Goal: Task Accomplishment & Management: Manage account settings

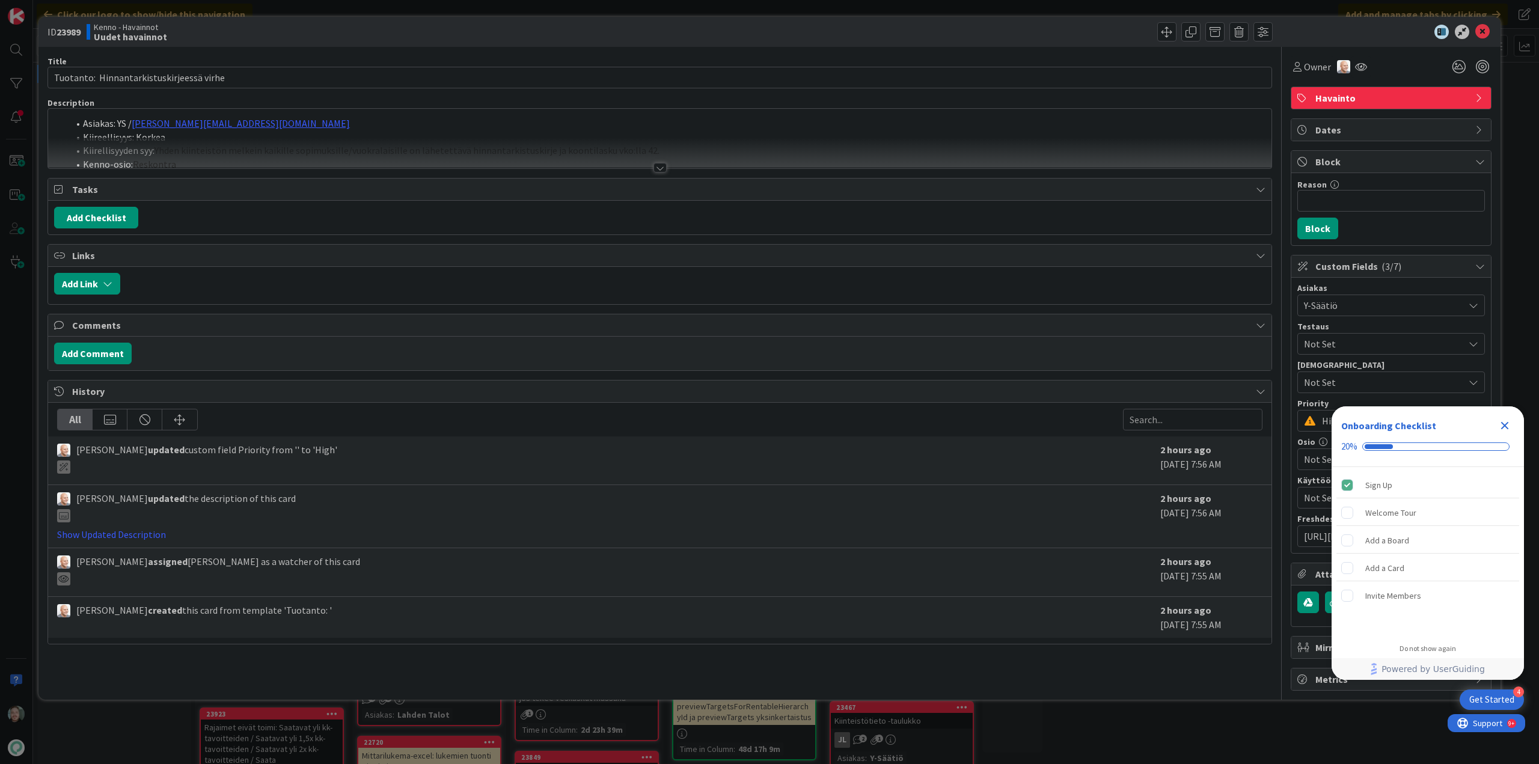
click at [654, 168] on div at bounding box center [660, 168] width 13 height 10
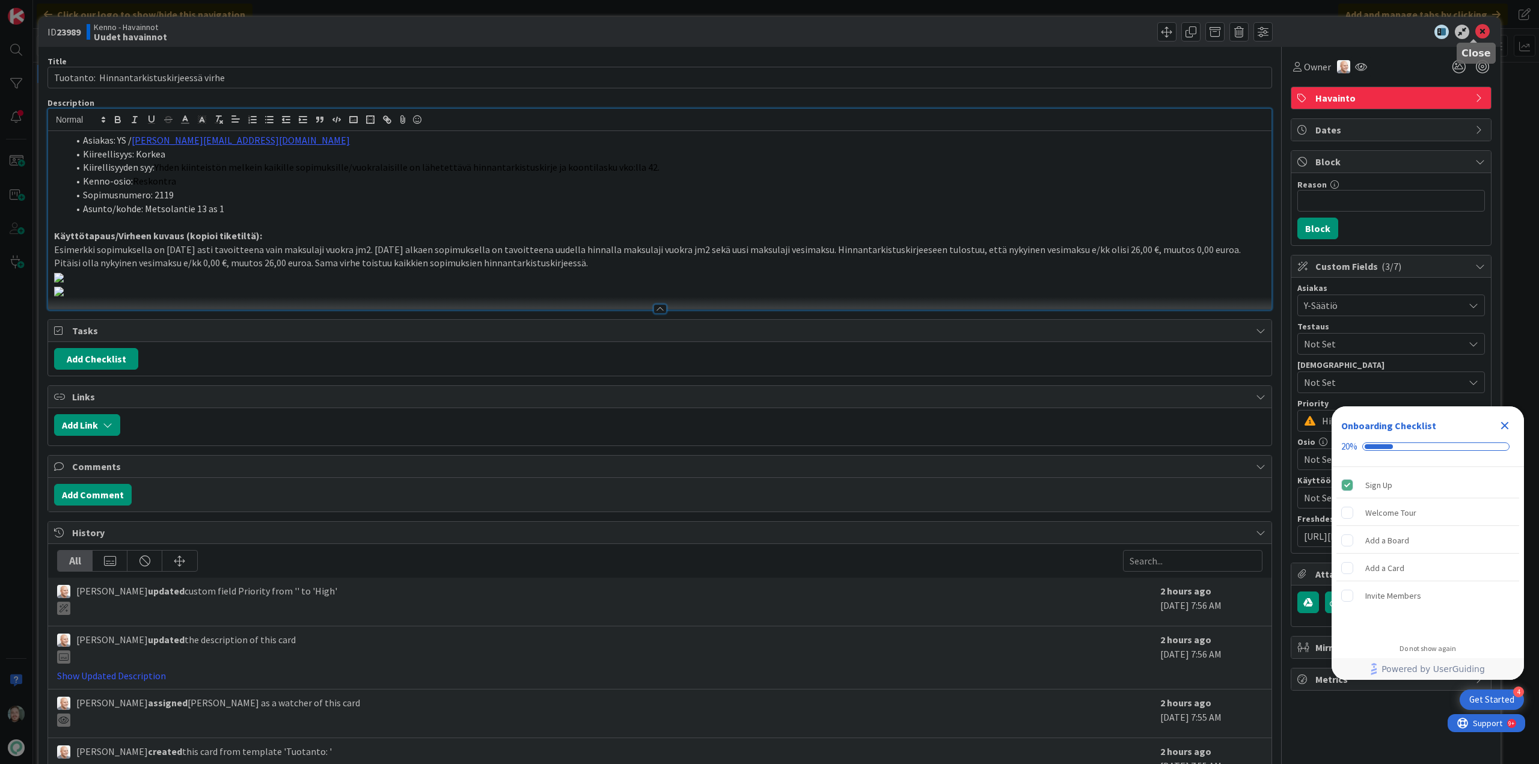
click at [1477, 26] on icon at bounding box center [1482, 32] width 14 height 14
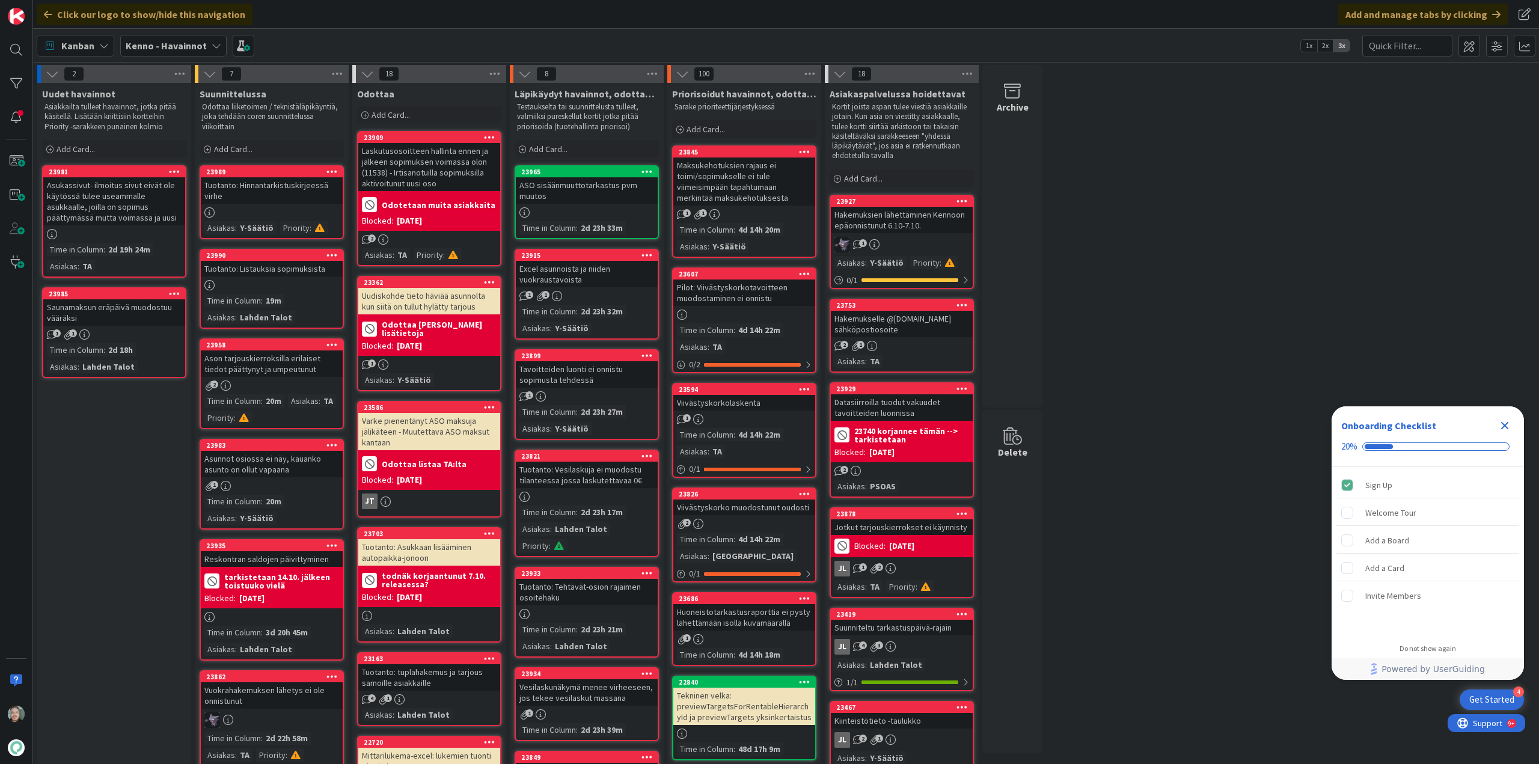
click at [275, 189] on div "Tuotanto: Hinnantarkistuskirjeessä virhe" at bounding box center [272, 190] width 142 height 26
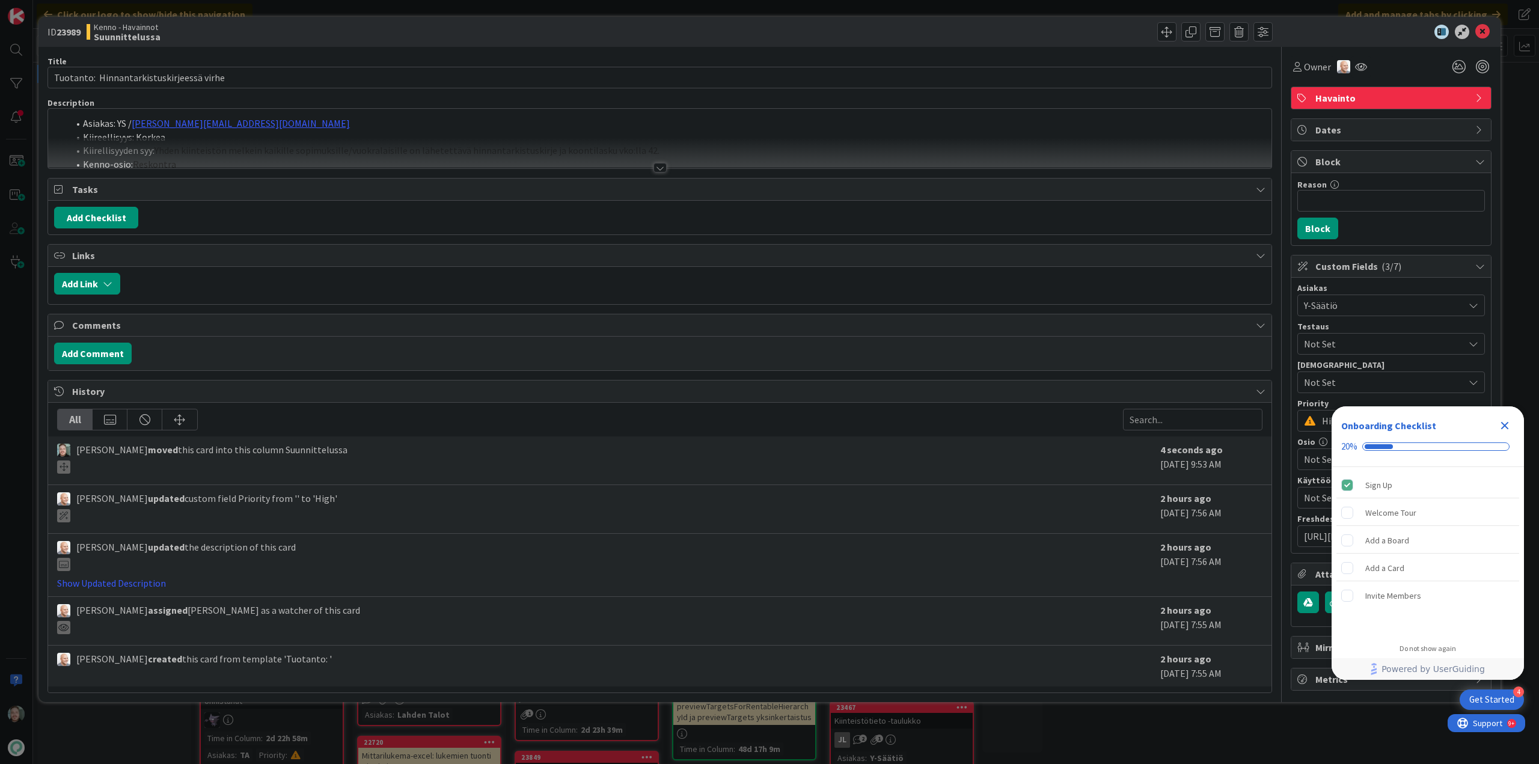
click at [661, 165] on div at bounding box center [660, 168] width 13 height 10
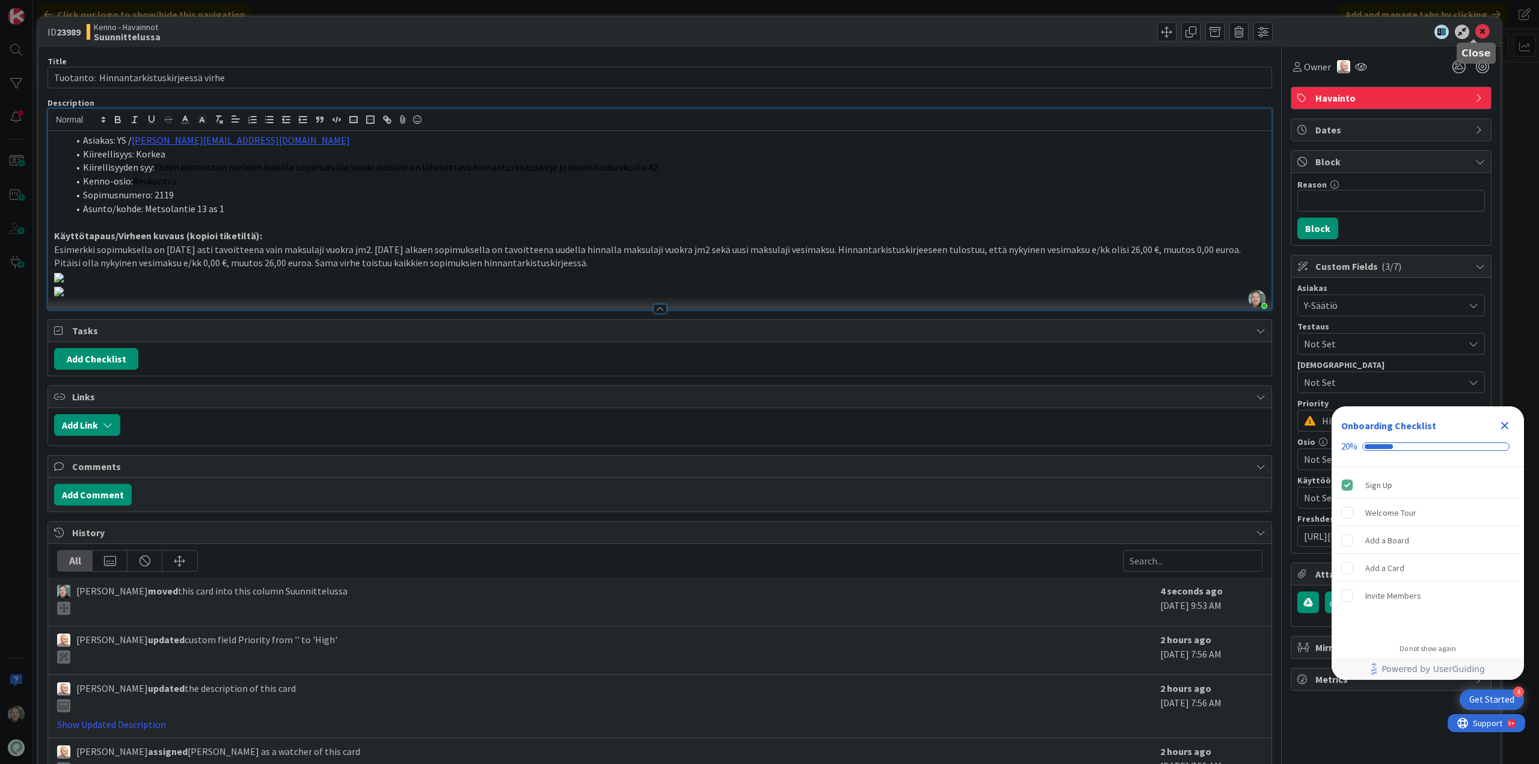
click at [1477, 34] on icon at bounding box center [1482, 32] width 14 height 14
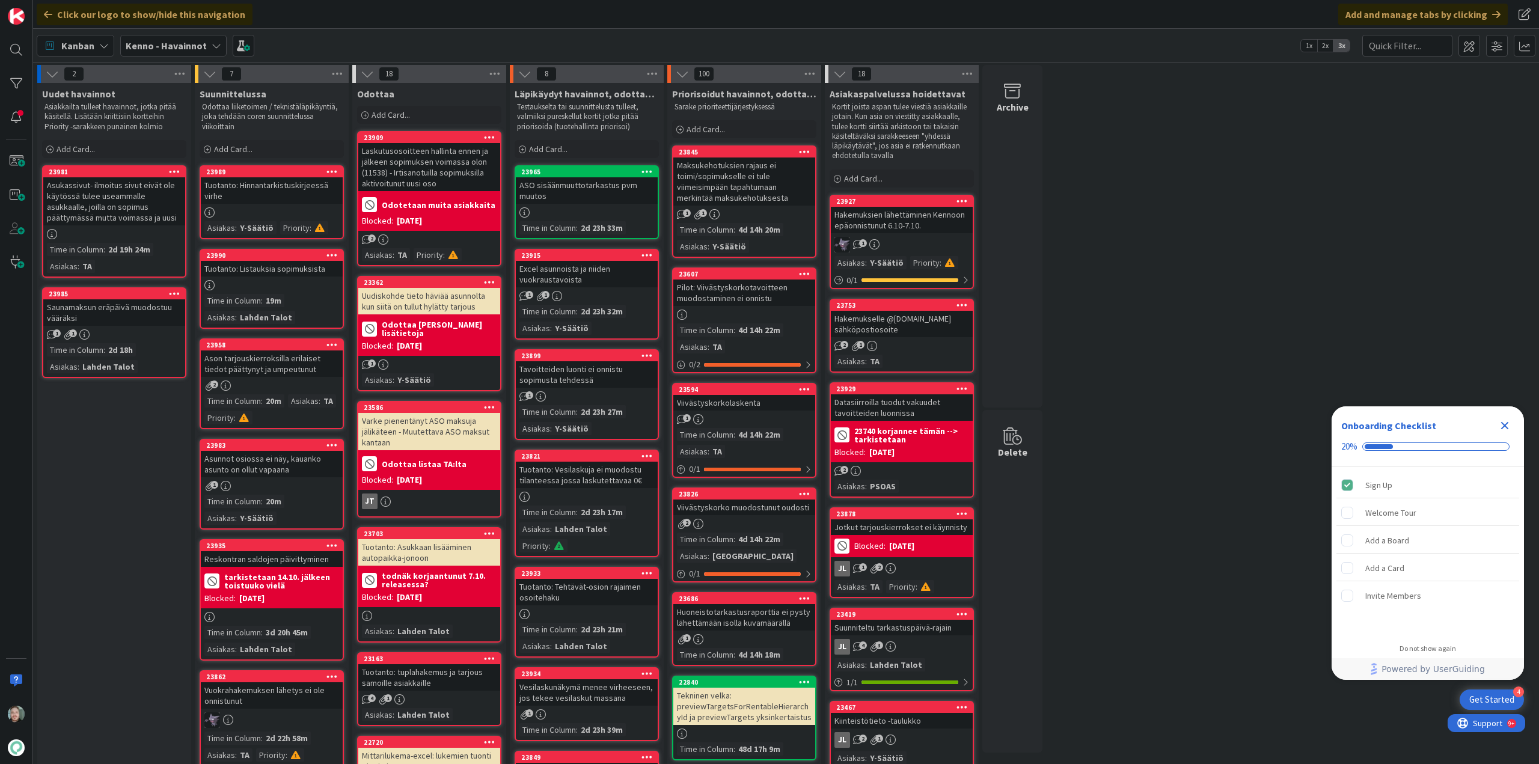
click at [104, 323] on div "Saunamaksun eräpäivä muodostuu vääräksi" at bounding box center [114, 312] width 142 height 26
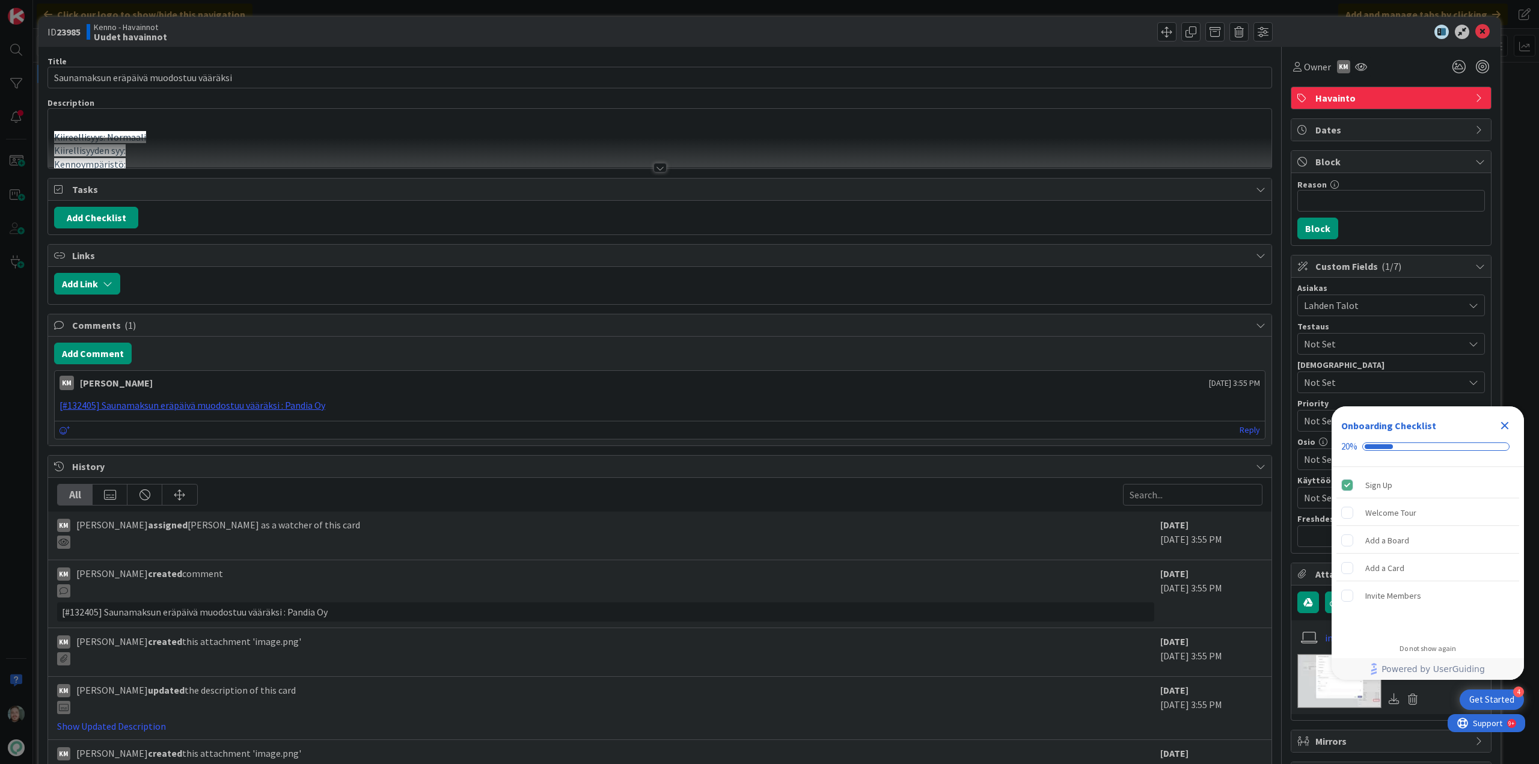
click at [657, 169] on div at bounding box center [660, 168] width 13 height 10
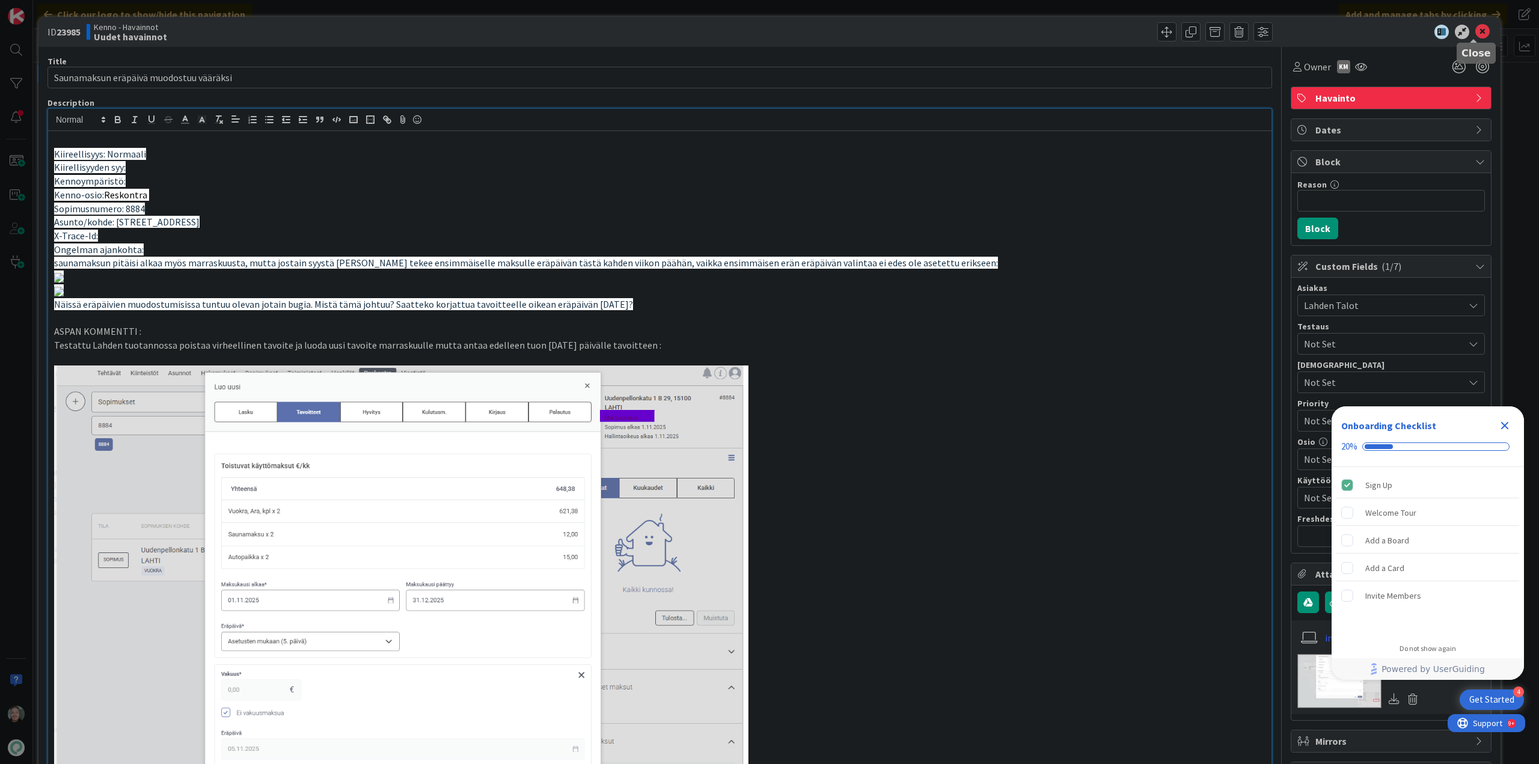
click at [1475, 32] on icon at bounding box center [1482, 32] width 14 height 14
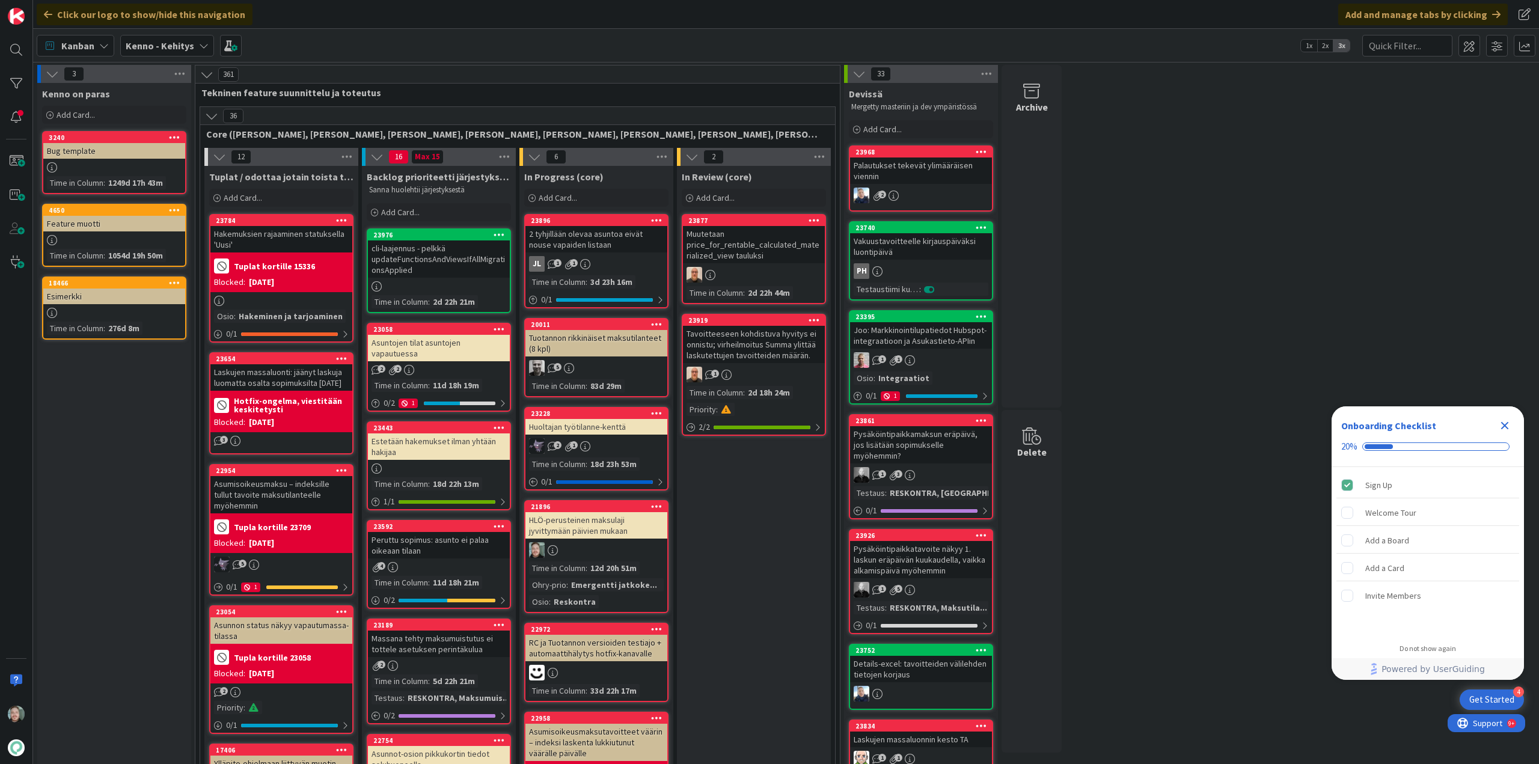
click at [51, 75] on icon at bounding box center [52, 73] width 13 height 13
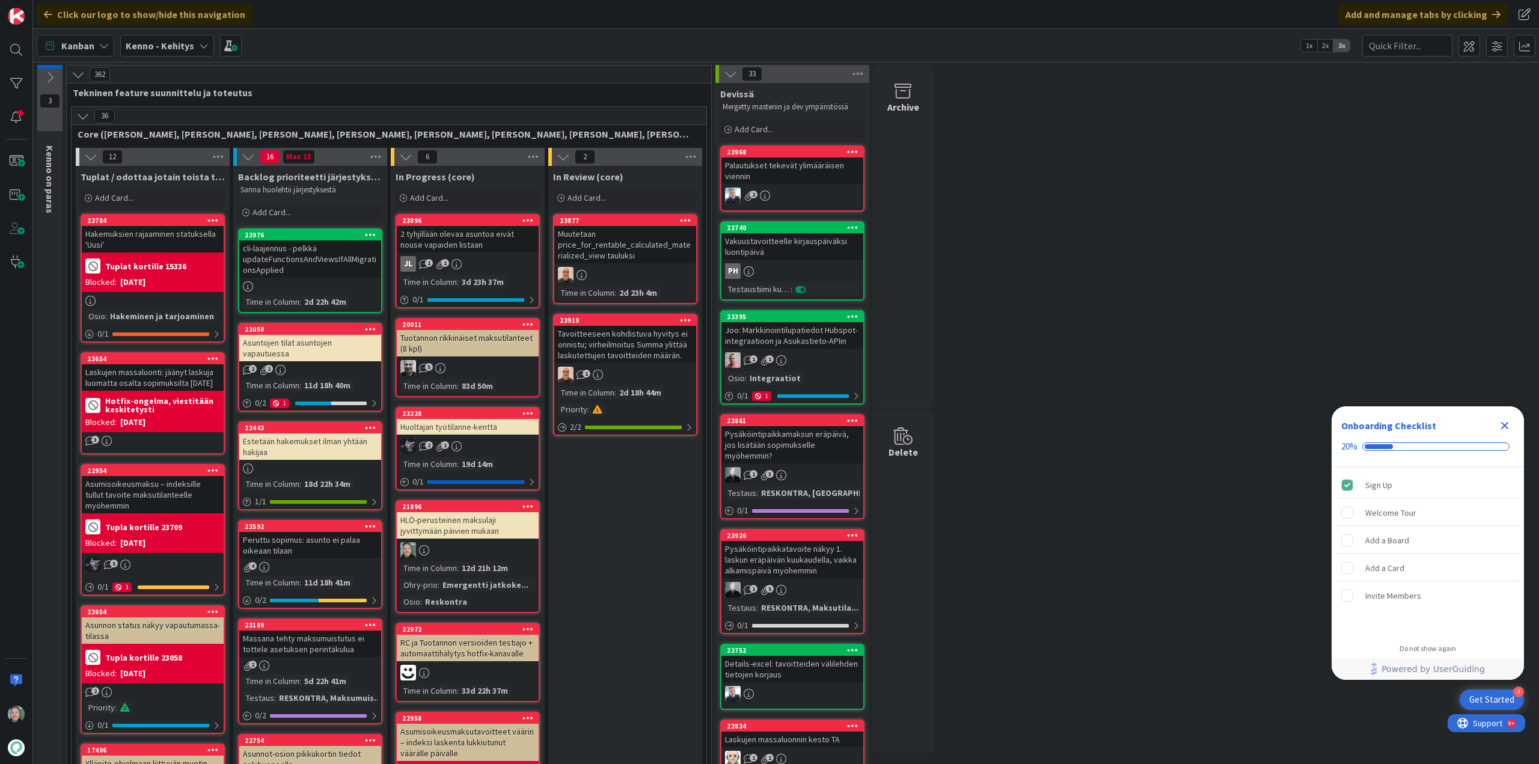
click at [1505, 423] on icon "Close Checklist" at bounding box center [1505, 425] width 14 height 14
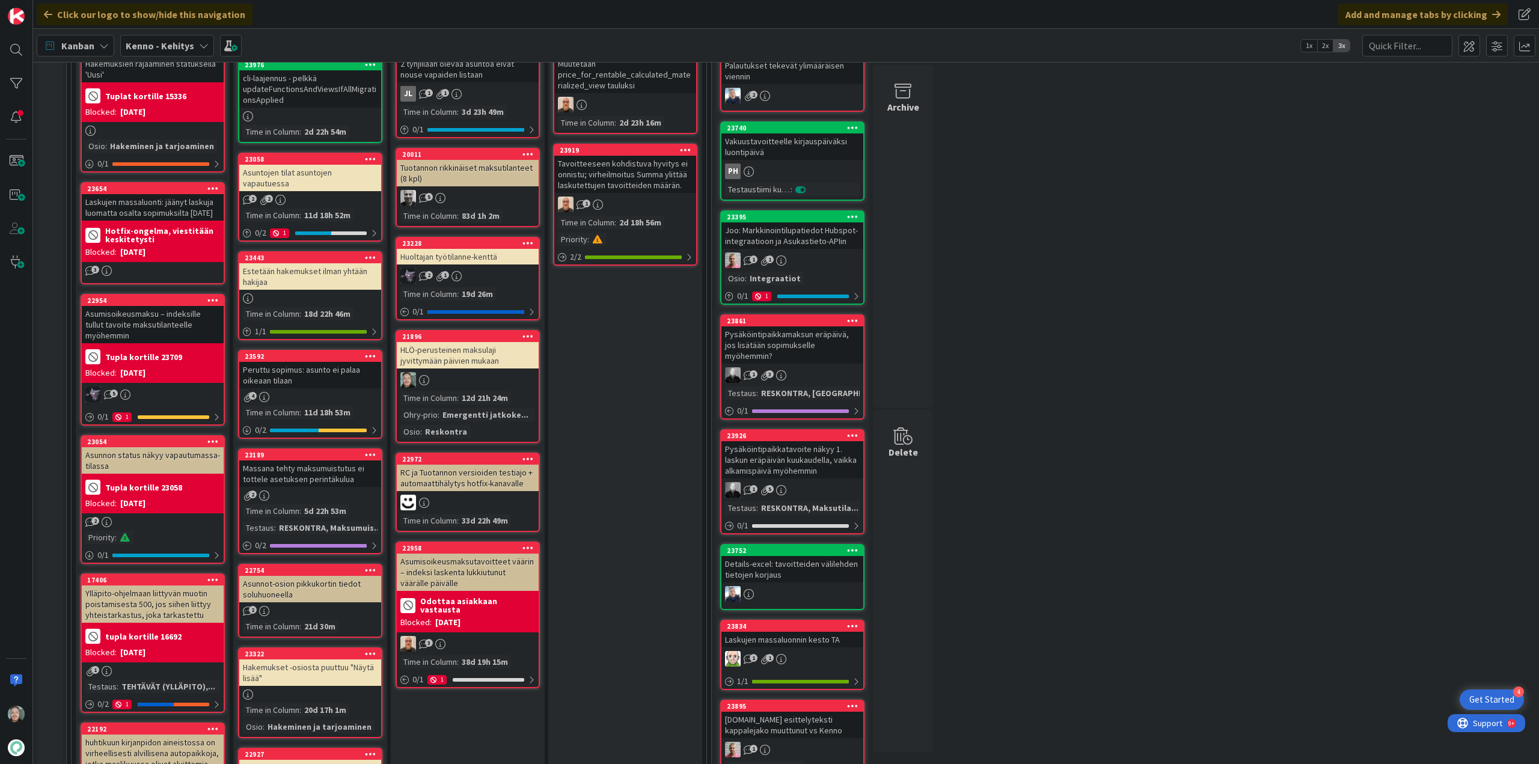
scroll to position [180, 0]
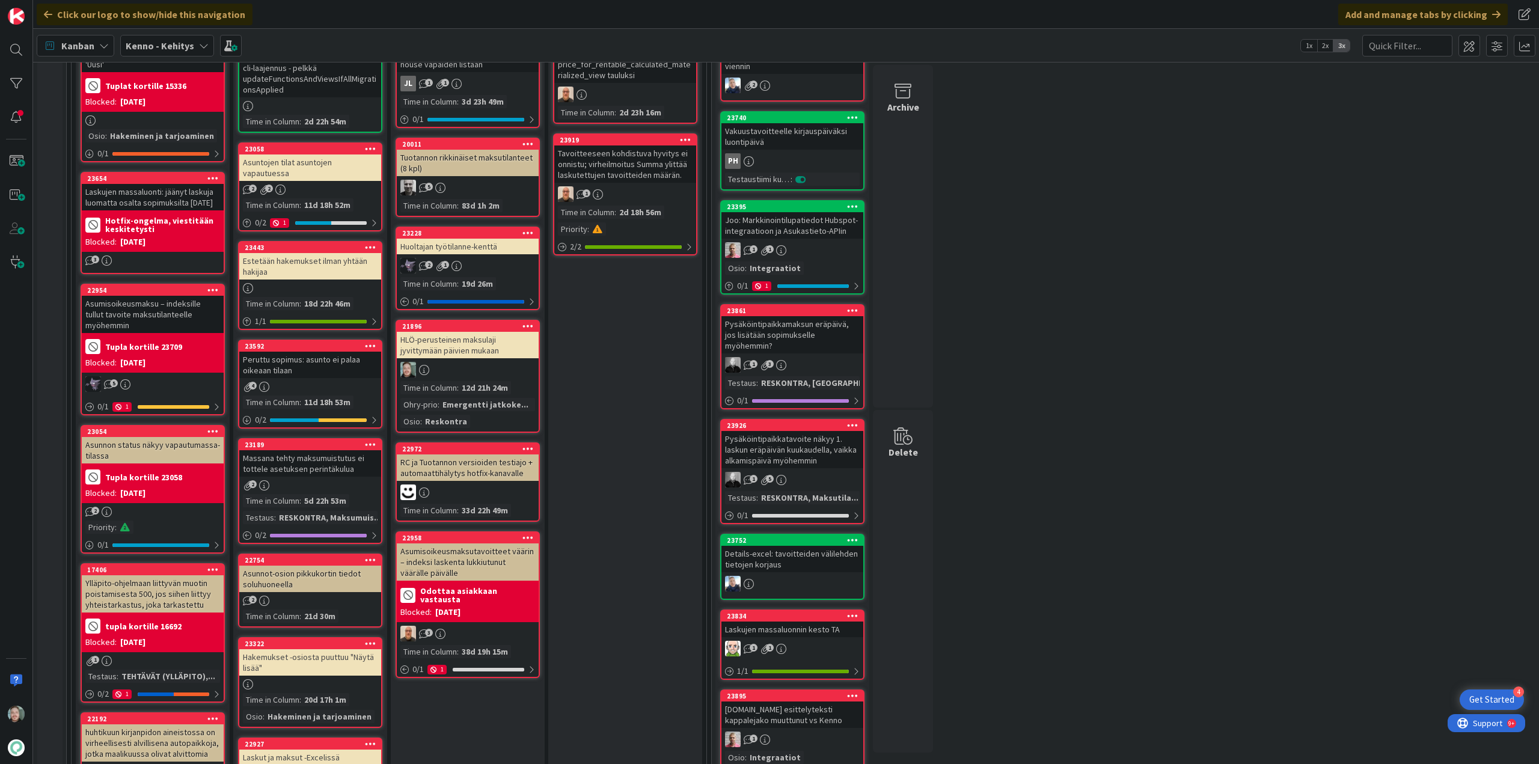
click at [456, 355] on div "HLÖ-perusteinen maksulaji jyvittymään päivien mukaan" at bounding box center [468, 345] width 142 height 26
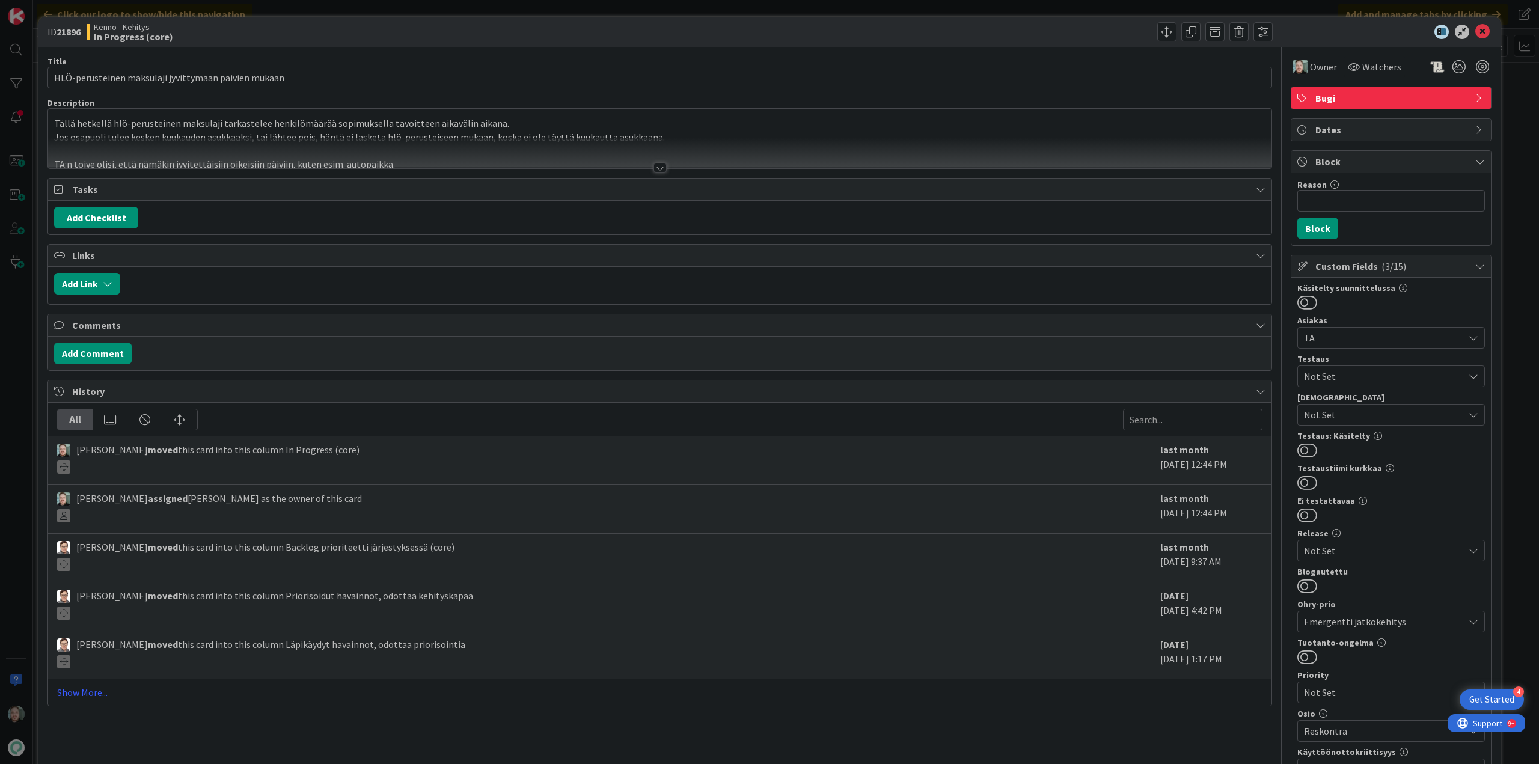
click at [666, 167] on div at bounding box center [659, 153] width 1223 height 31
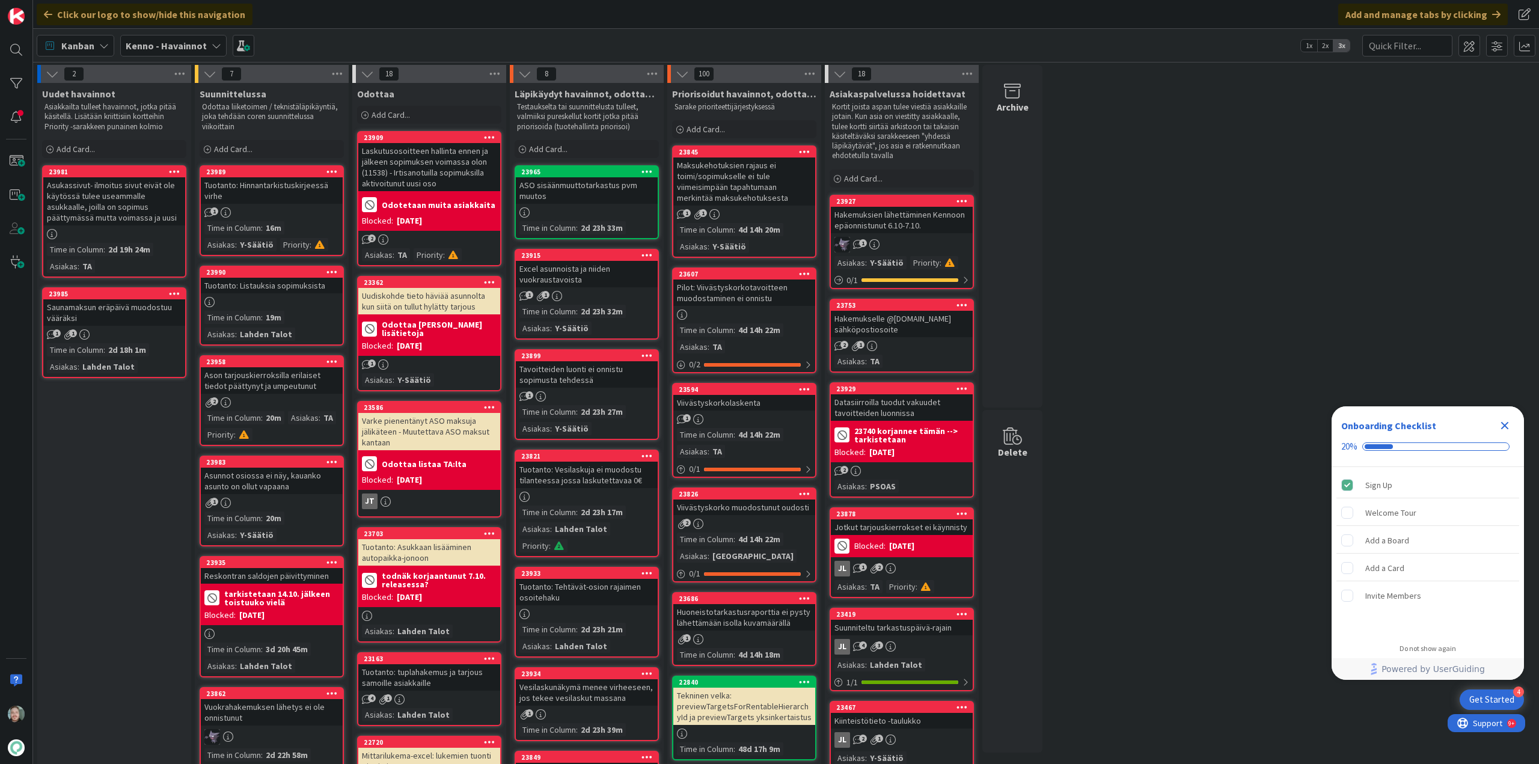
click at [1504, 425] on icon "Close Checklist" at bounding box center [1505, 426] width 8 height 8
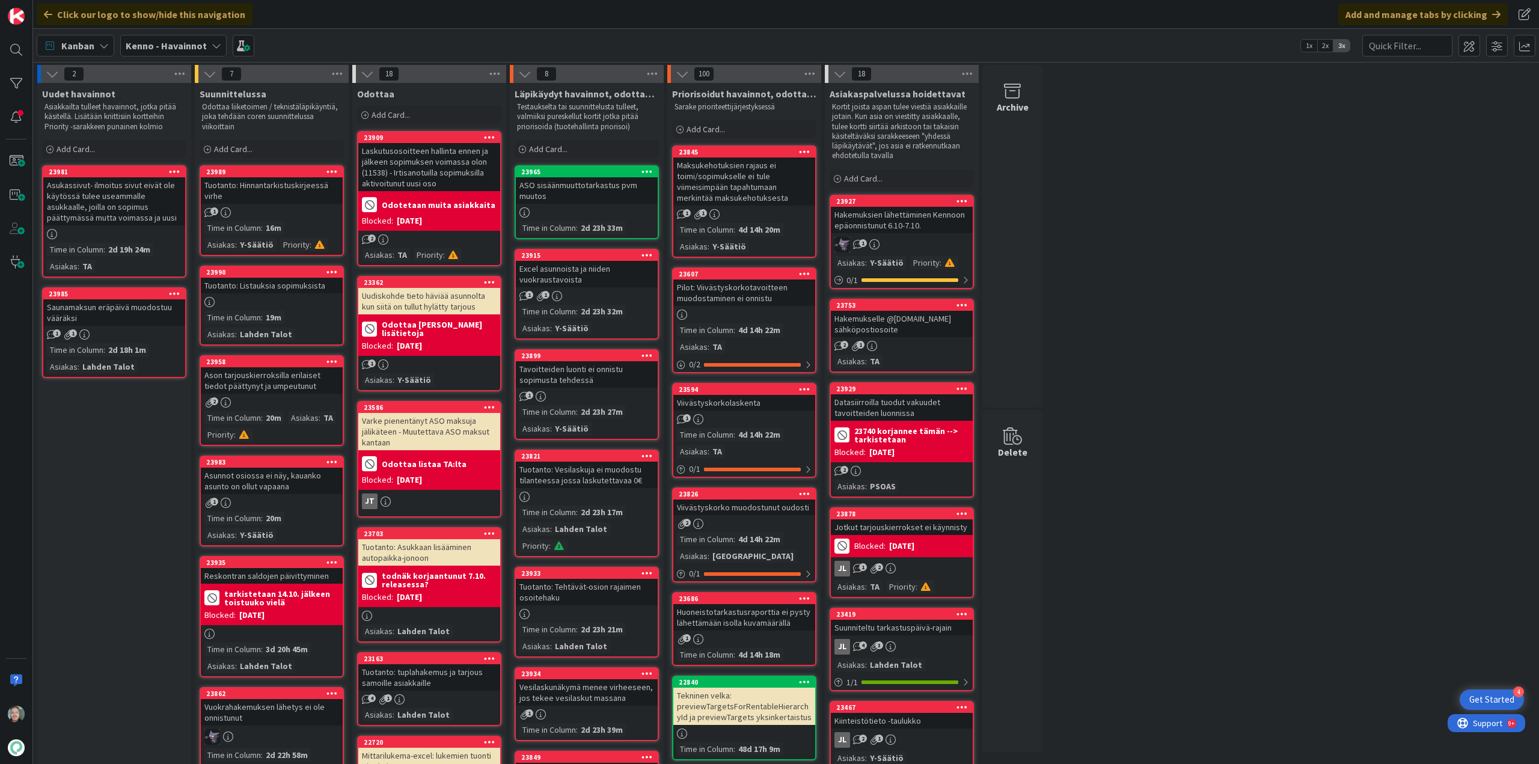
click at [94, 323] on div "Saunamaksun eräpäivä muodostuu vääräksi" at bounding box center [114, 312] width 142 height 26
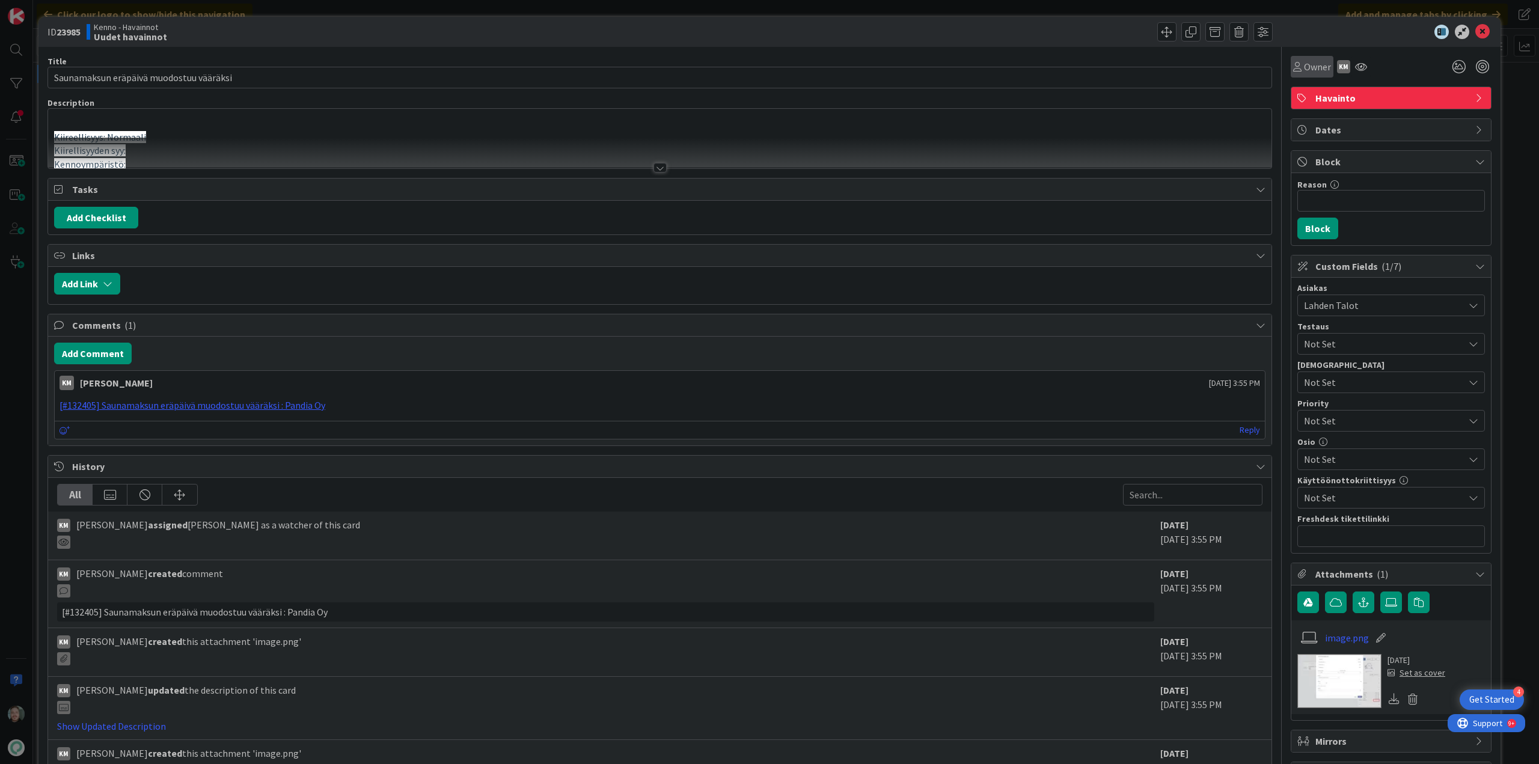
click at [1305, 66] on span "Owner" at bounding box center [1317, 67] width 27 height 14
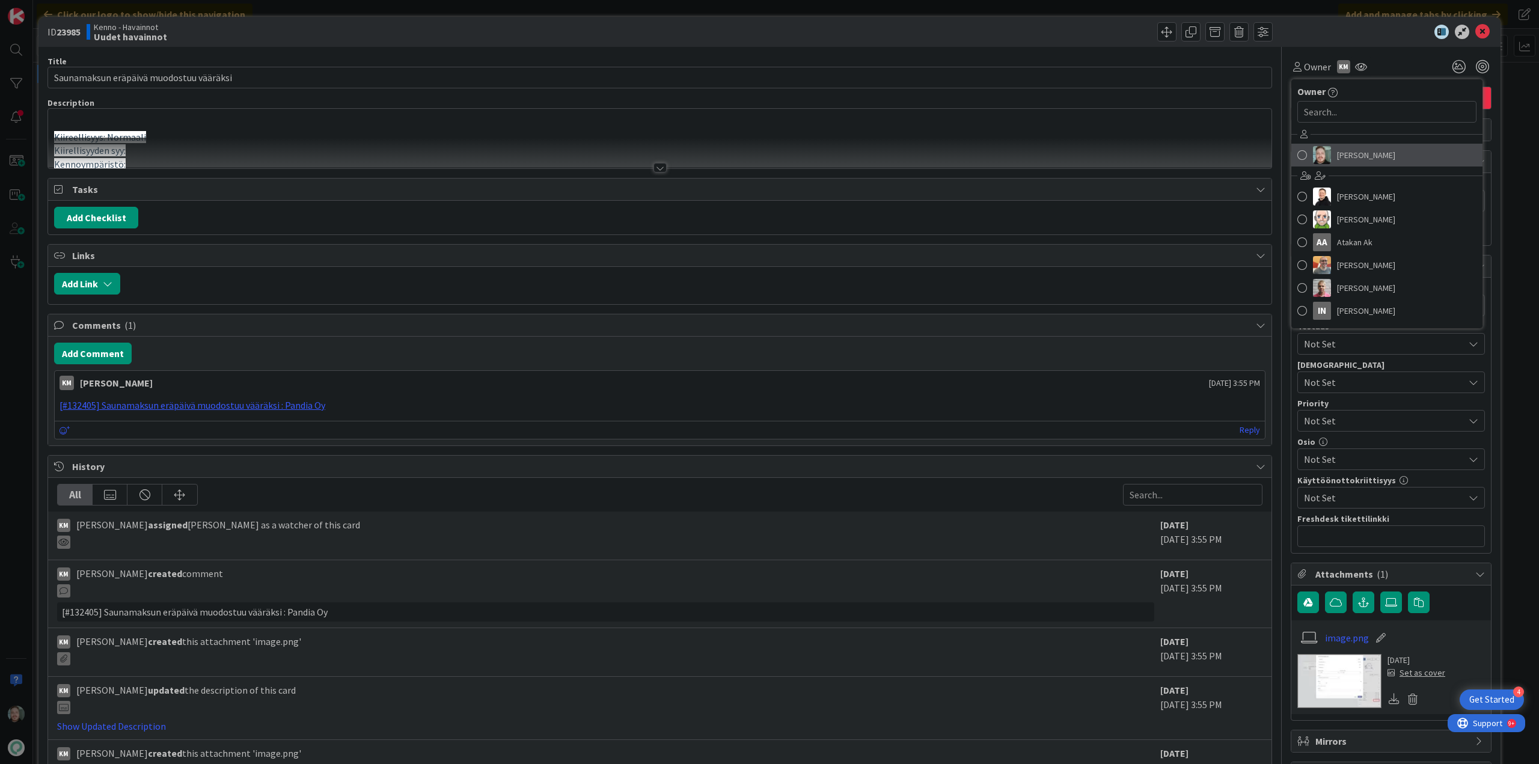
drag, startPoint x: 1358, startPoint y: 149, endPoint x: 1344, endPoint y: 150, distance: 14.5
click at [1358, 149] on span "[PERSON_NAME]" at bounding box center [1366, 155] width 58 height 18
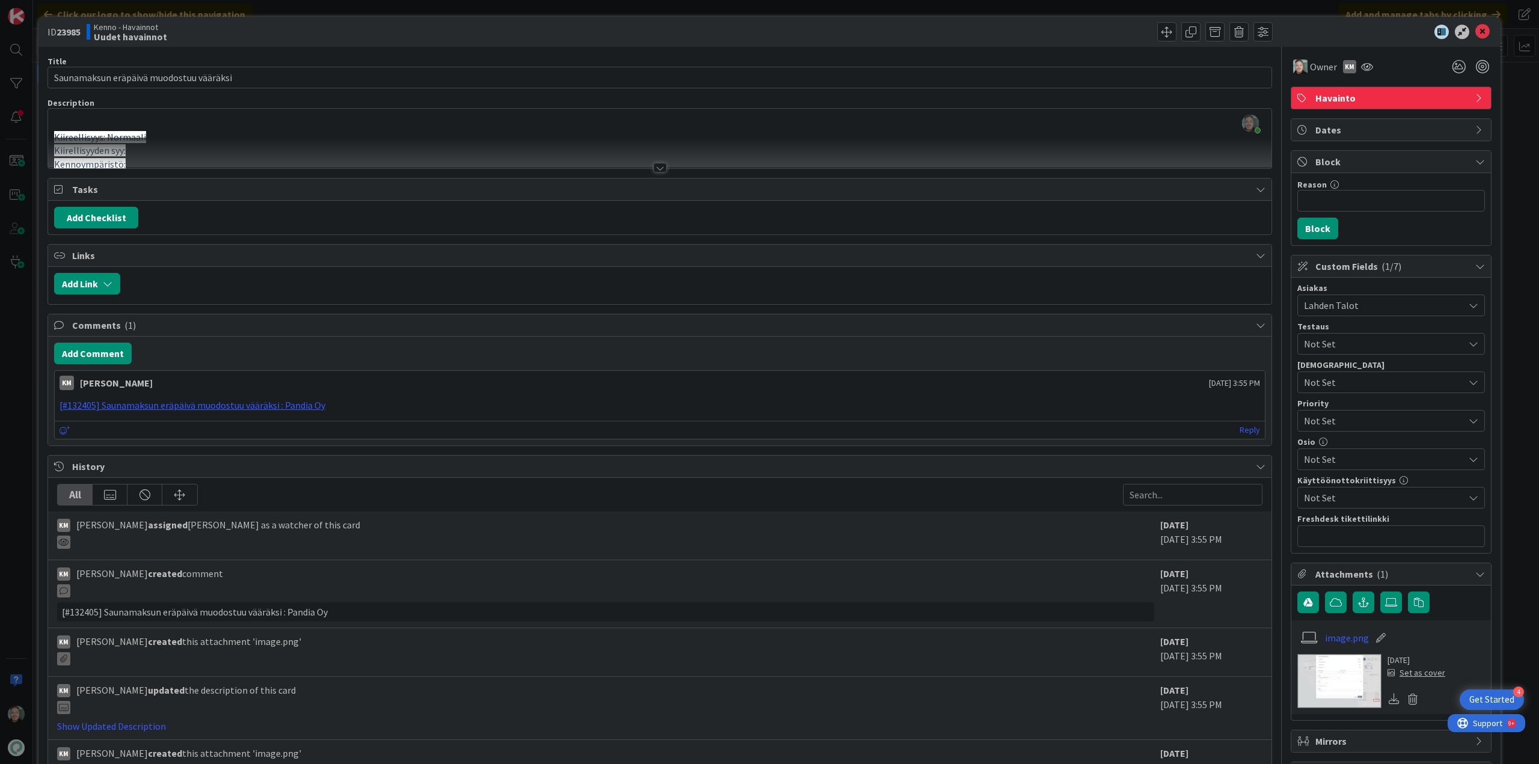
click at [660, 163] on div at bounding box center [660, 168] width 13 height 10
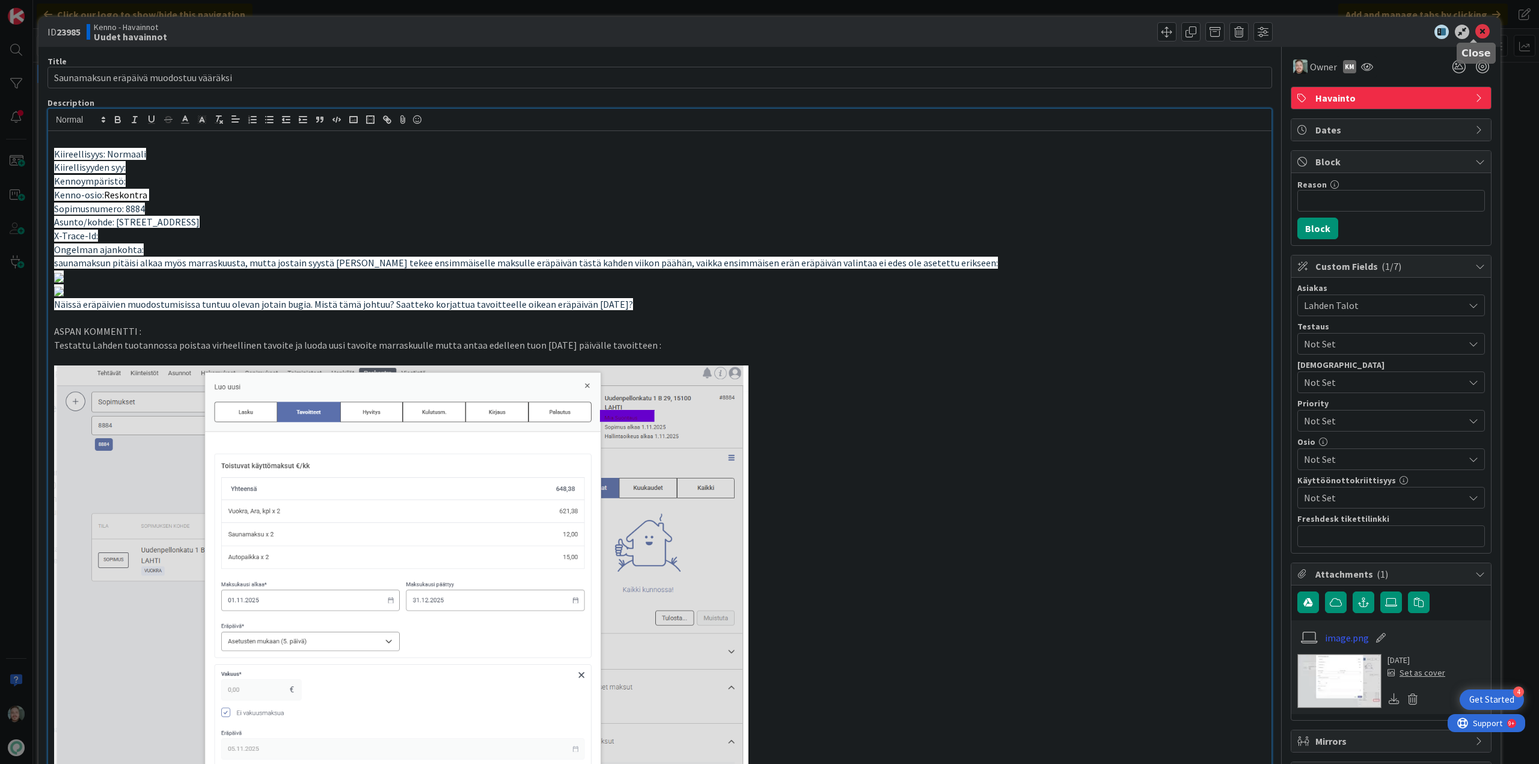
click at [1479, 28] on icon at bounding box center [1482, 32] width 14 height 14
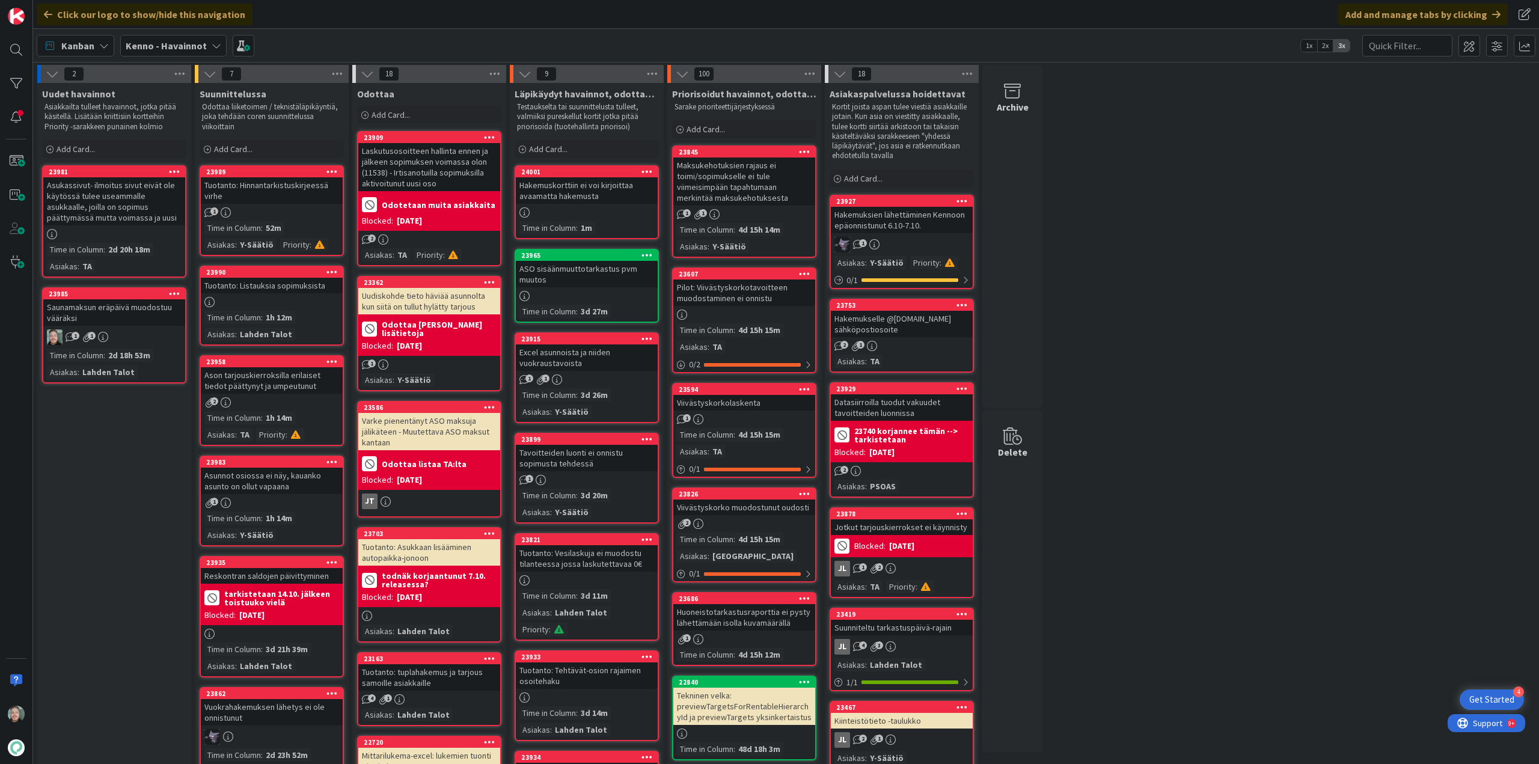
click at [108, 314] on div "Saunamaksun eräpäivä muodostuu vääräksi" at bounding box center [114, 312] width 142 height 26
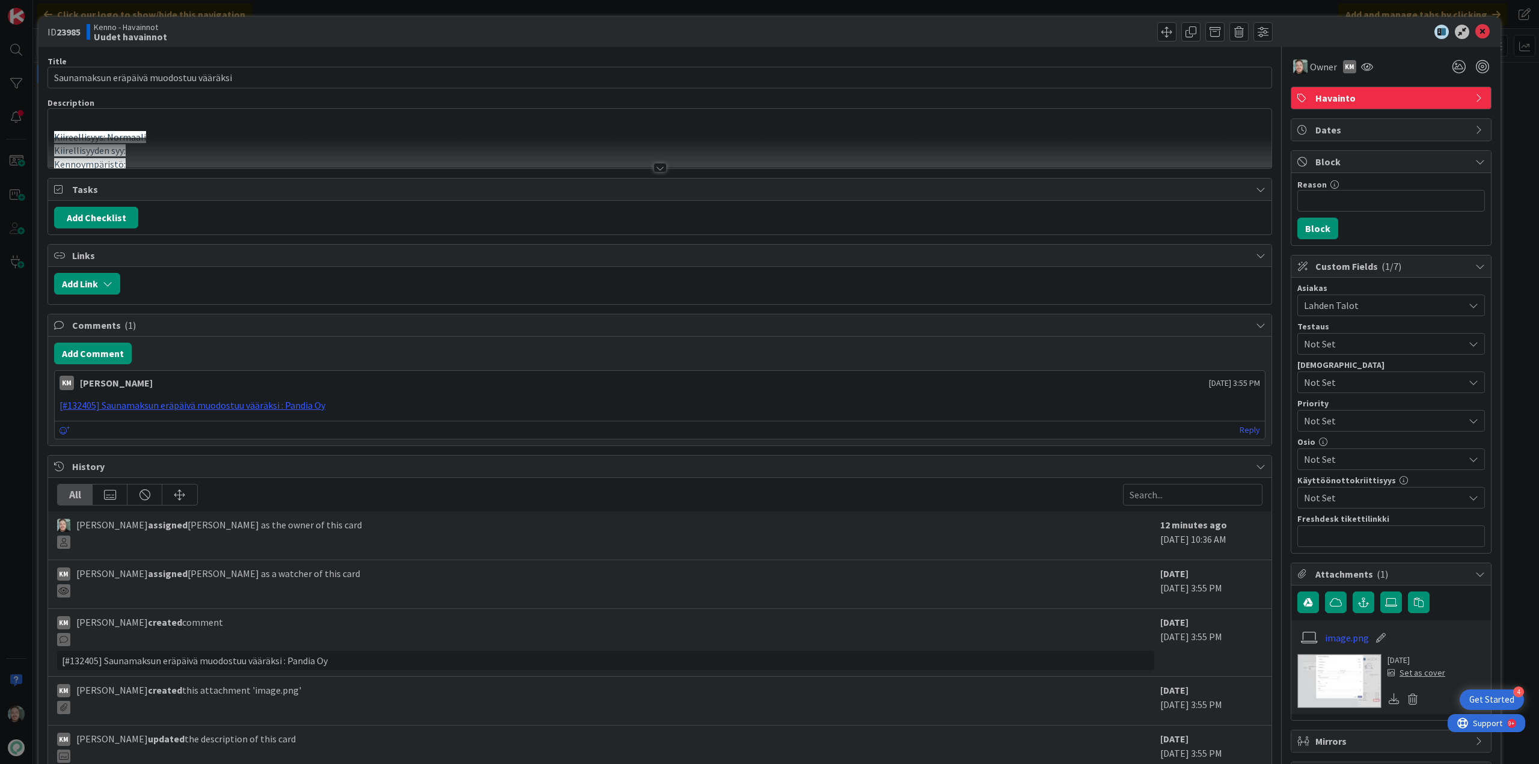
click at [669, 174] on div "Title 39 / 128 Saunamaksun eräpäivä muodostuu vääräksi Description Kiireellisyy…" at bounding box center [659, 431] width 1225 height 768
click at [644, 162] on div at bounding box center [659, 153] width 1223 height 31
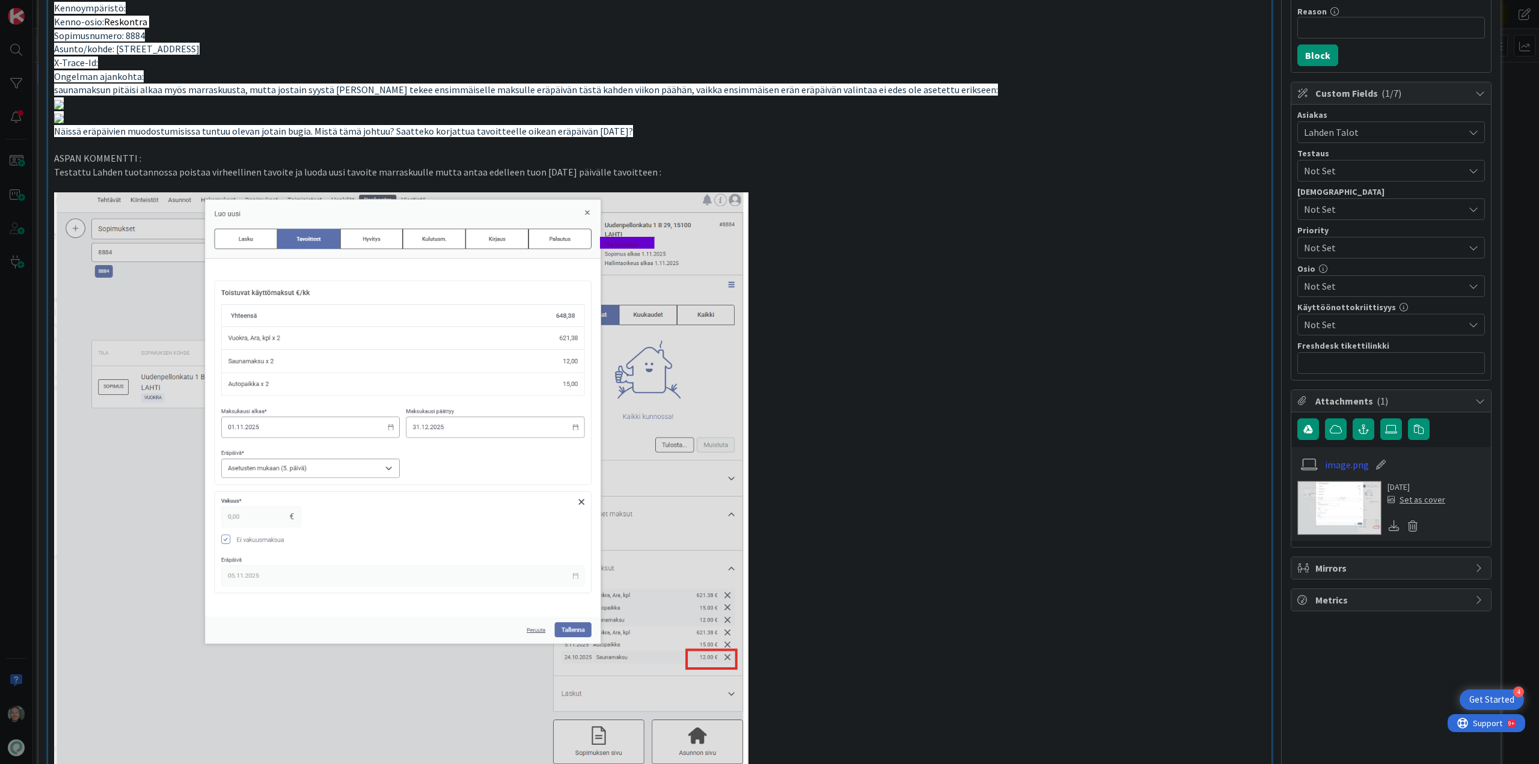
scroll to position [37, 0]
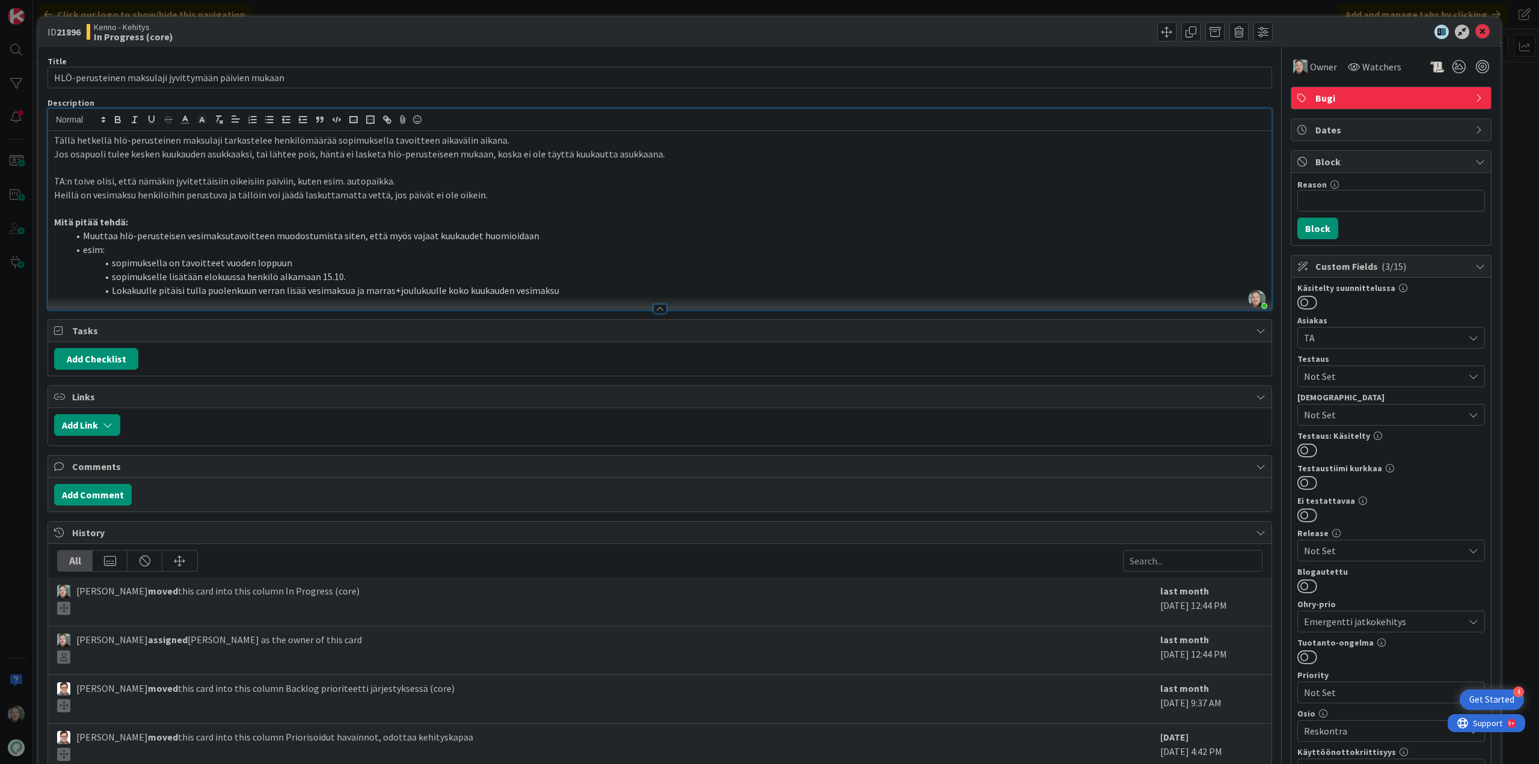
scroll to position [60, 0]
